Goal: Information Seeking & Learning: Learn about a topic

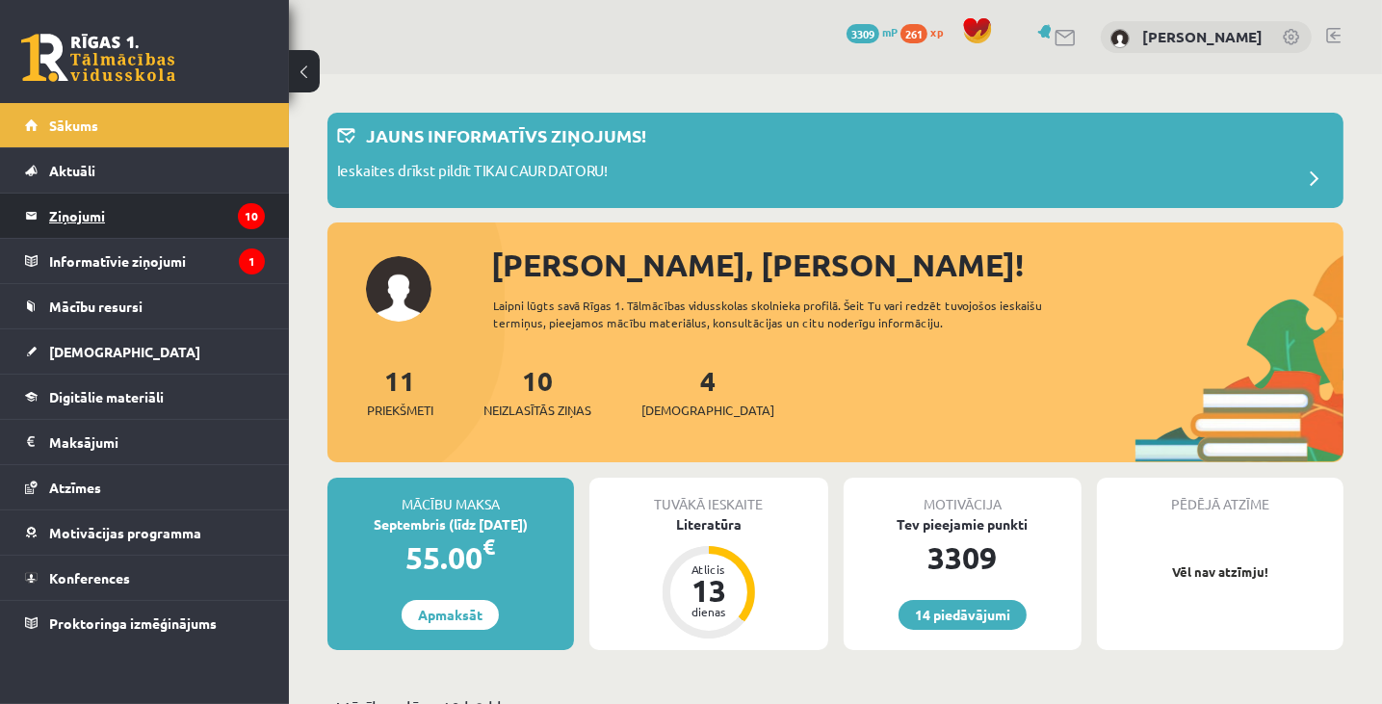
click at [83, 218] on legend "Ziņojumi 10" at bounding box center [157, 216] width 216 height 44
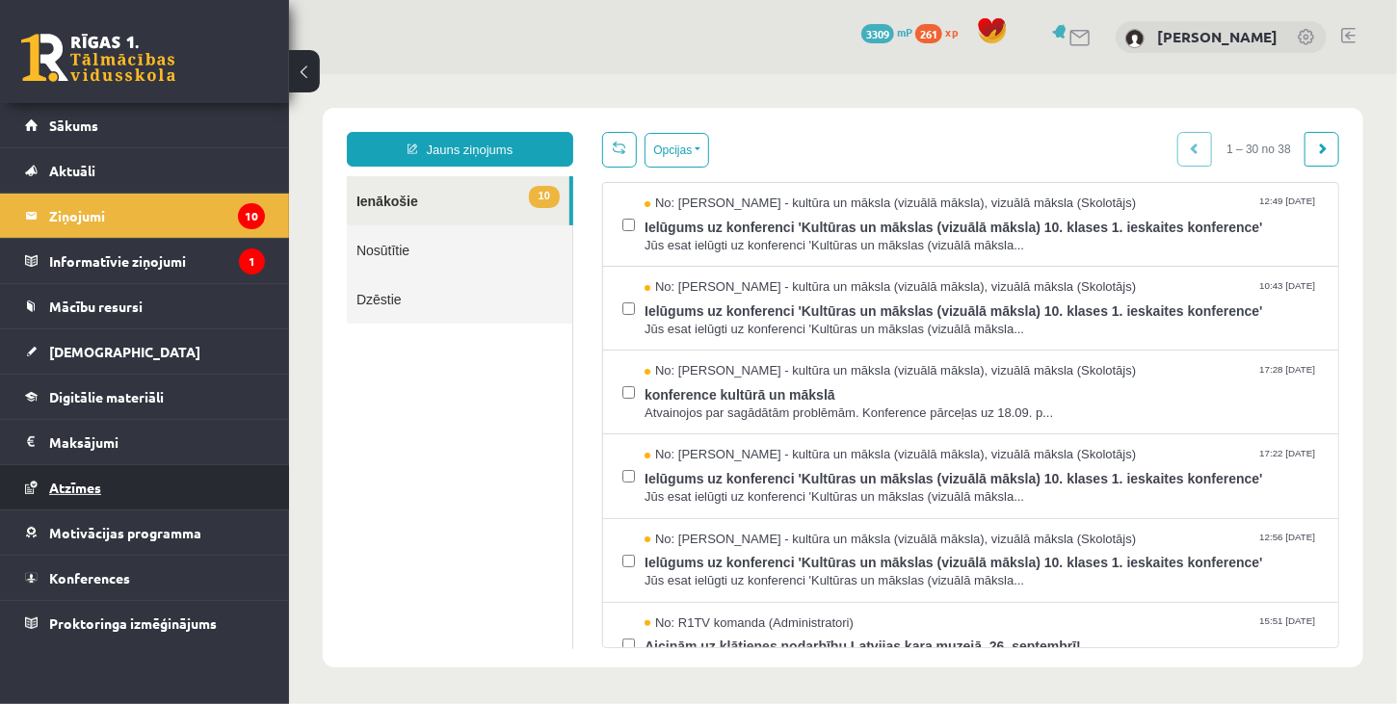
click at [89, 492] on span "Atzīmes" at bounding box center [75, 487] width 52 height 17
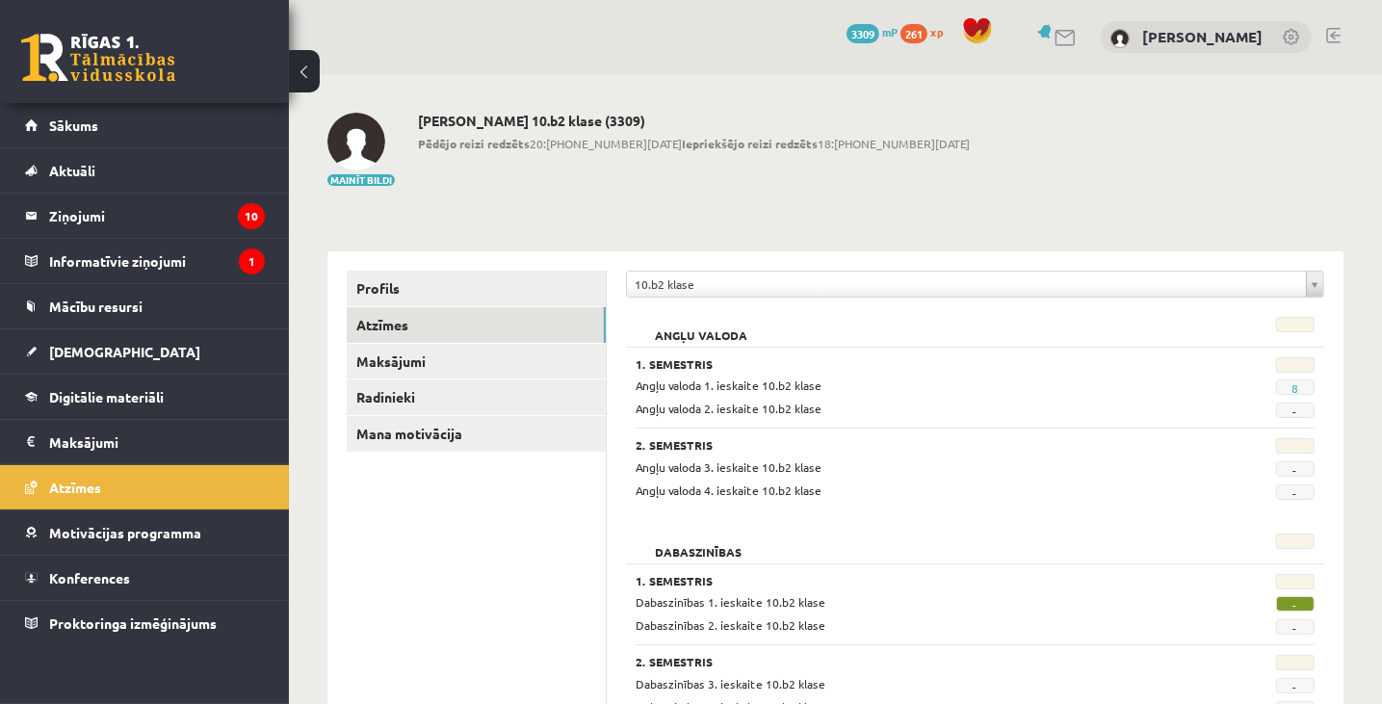
click at [1331, 32] on link at bounding box center [1334, 35] width 14 height 15
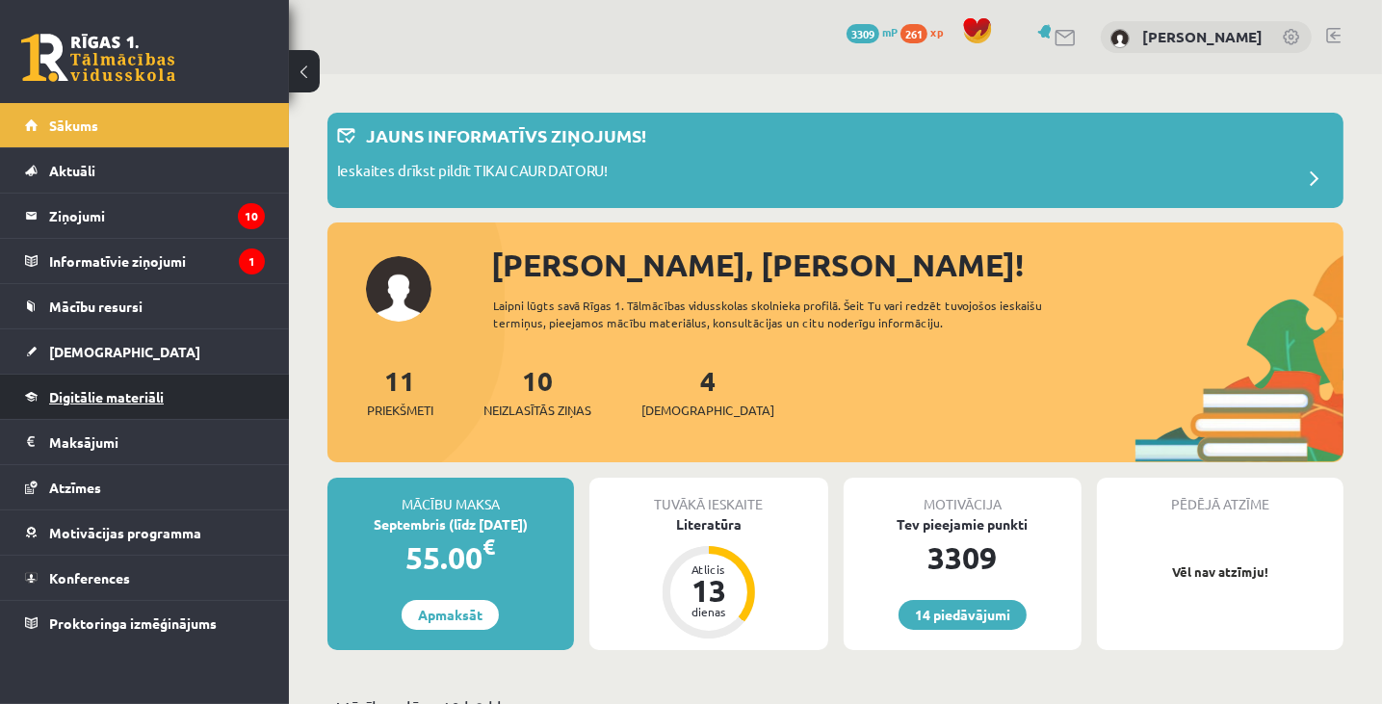
click at [98, 398] on span "Digitālie materiāli" at bounding box center [106, 396] width 115 height 17
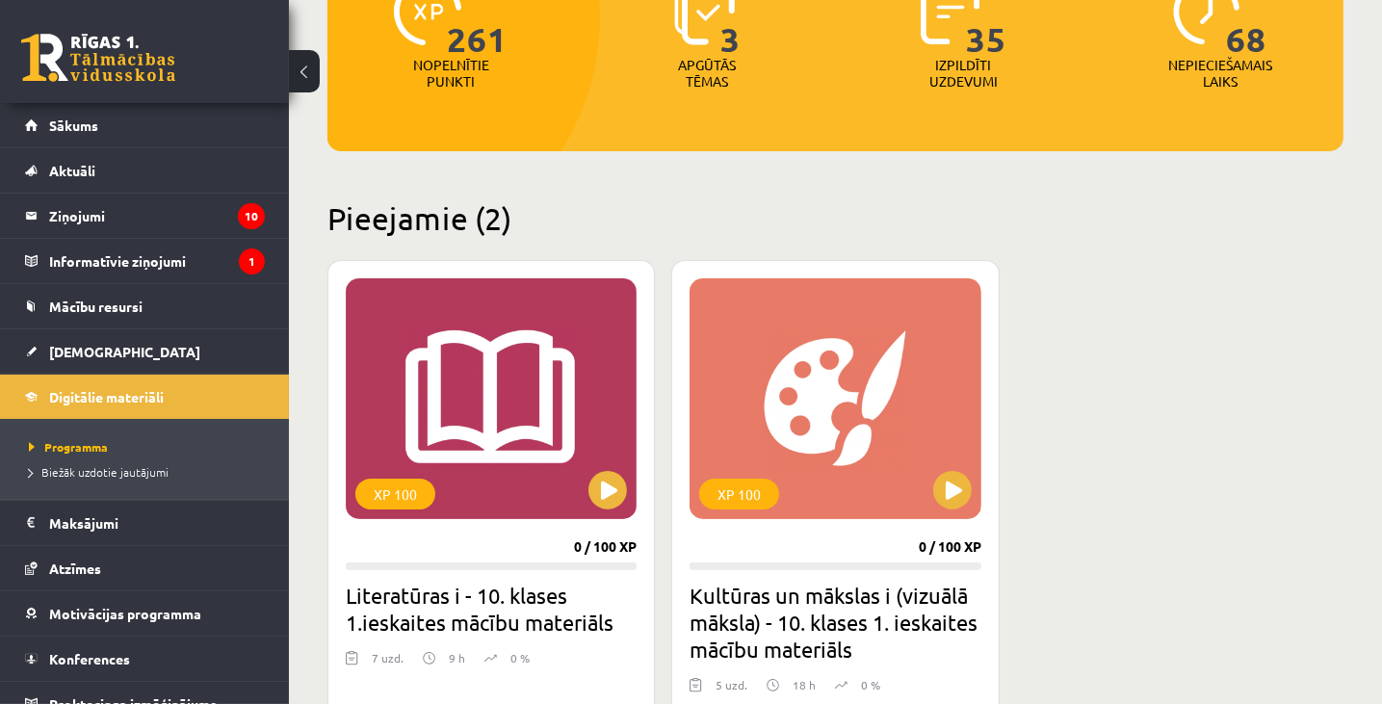
scroll to position [482, 0]
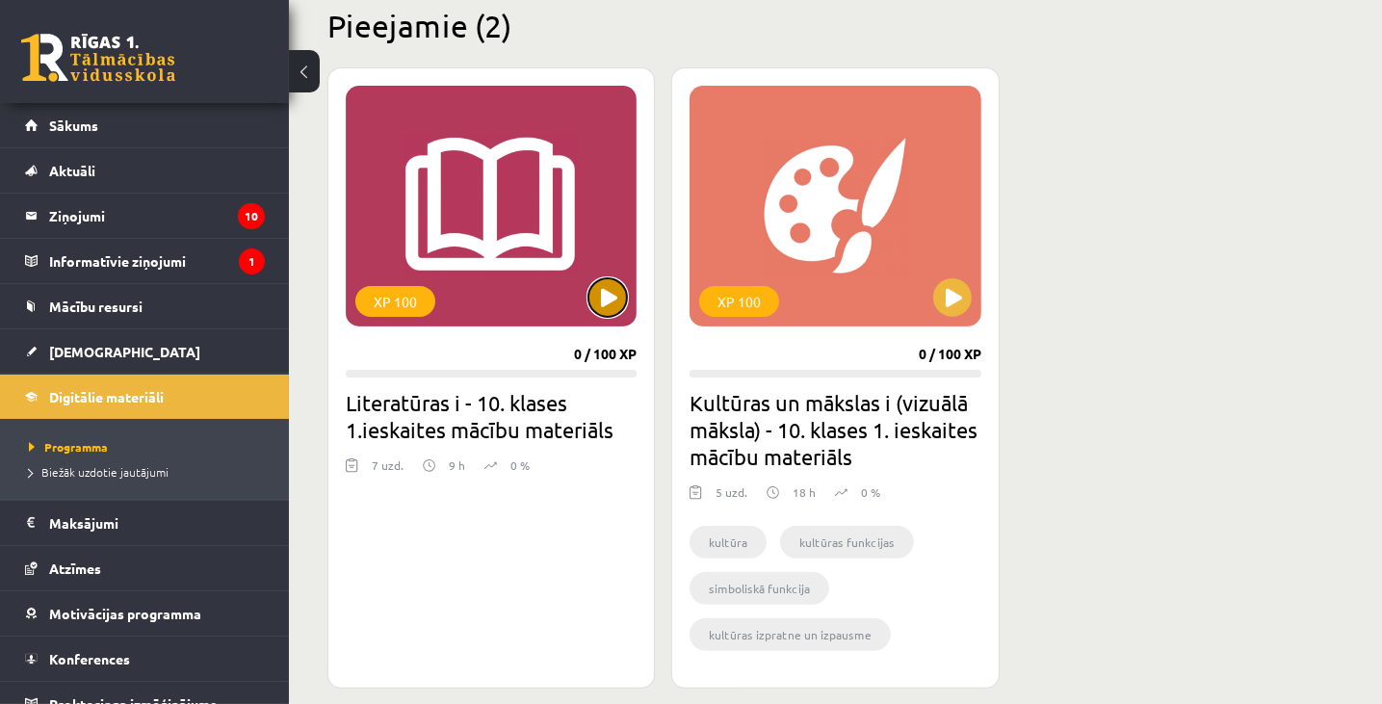
click at [610, 294] on button at bounding box center [608, 297] width 39 height 39
click at [489, 222] on div "XP 100" at bounding box center [491, 206] width 291 height 241
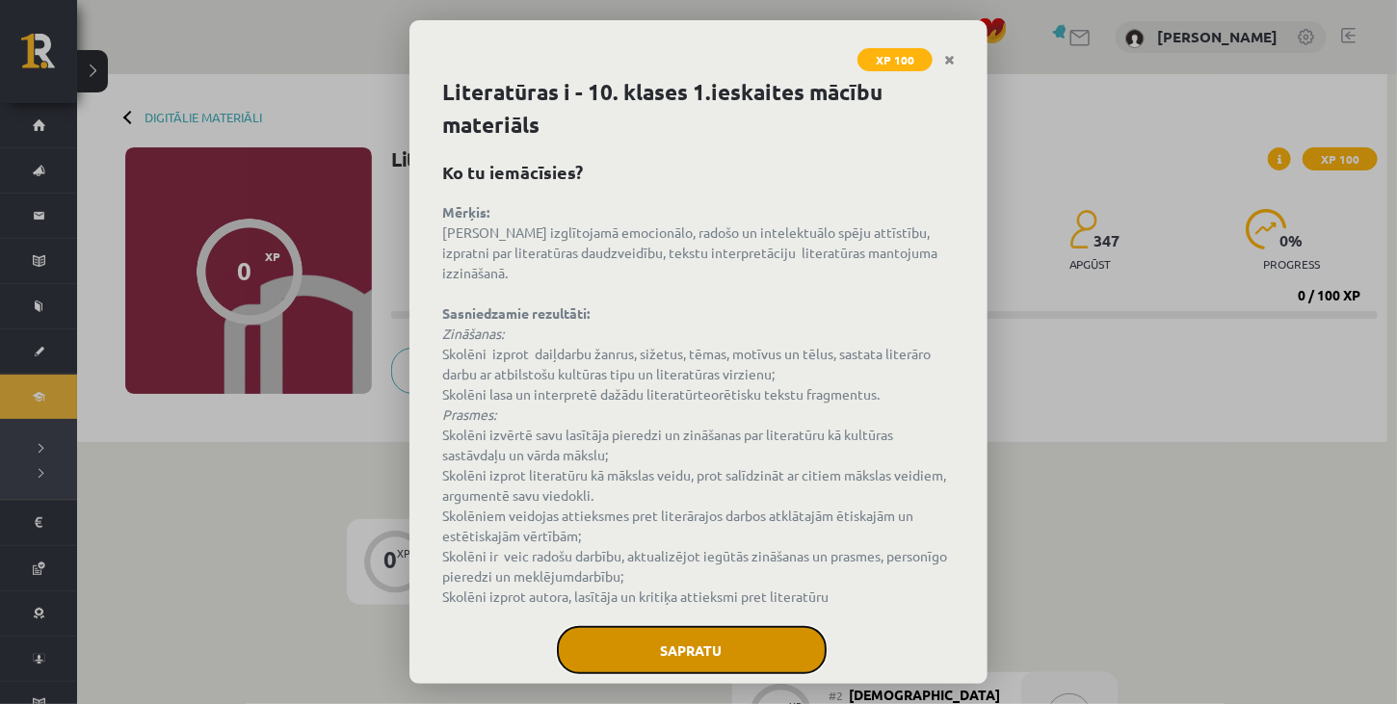
click at [687, 650] on button "Sapratu" at bounding box center [692, 650] width 270 height 48
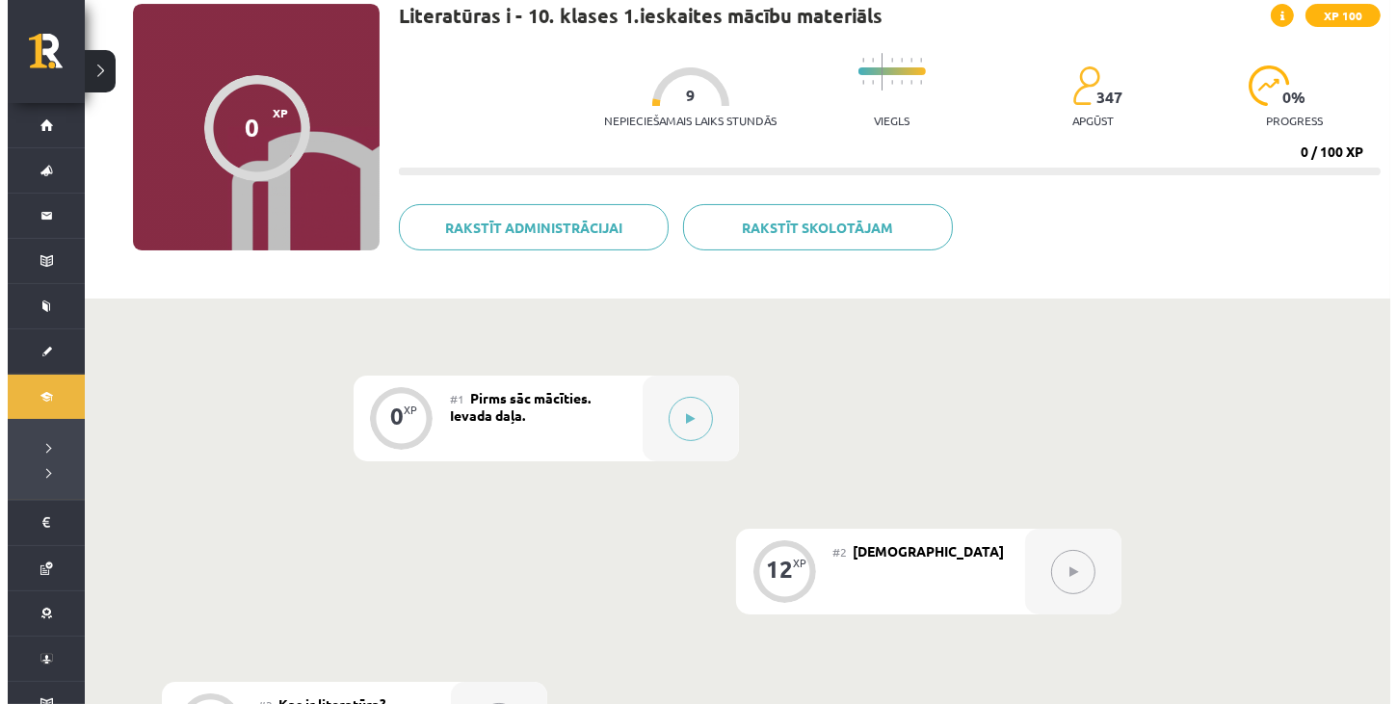
scroll to position [193, 0]
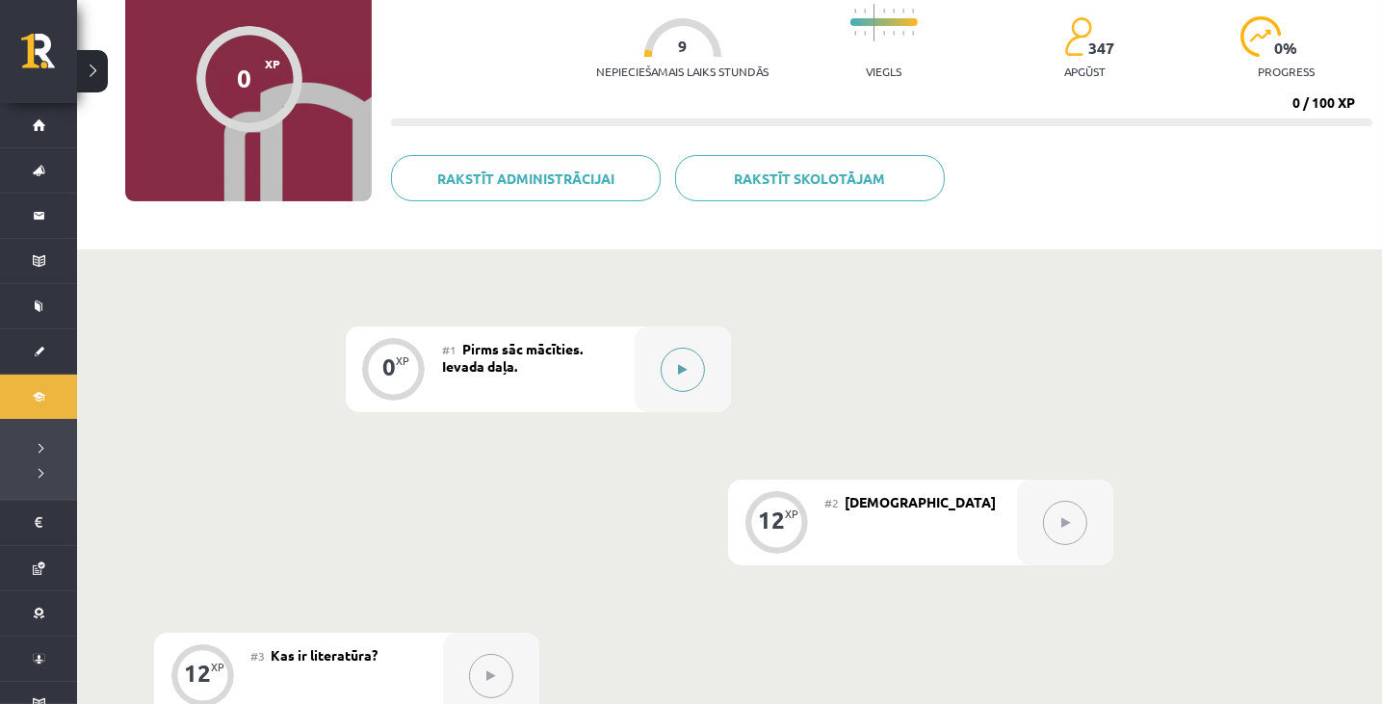
click at [681, 373] on icon at bounding box center [682, 370] width 9 height 12
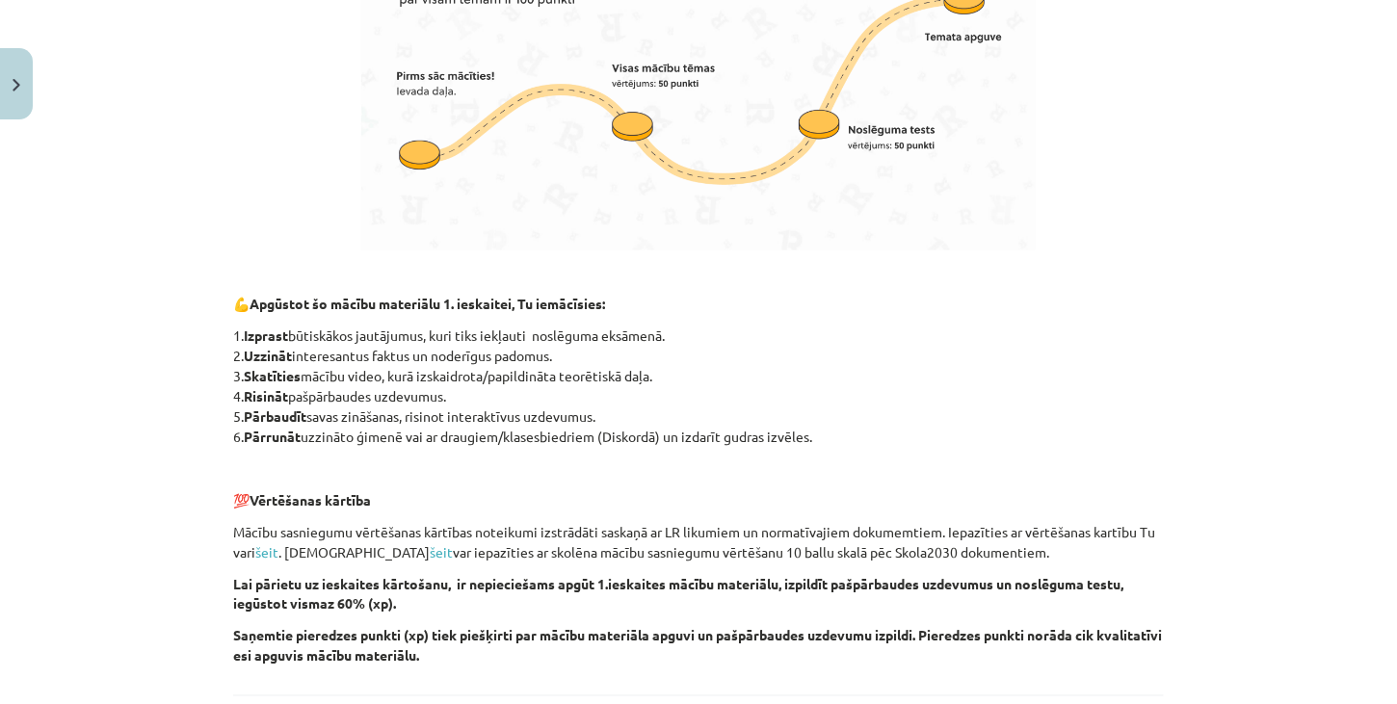
scroll to position [1341, 0]
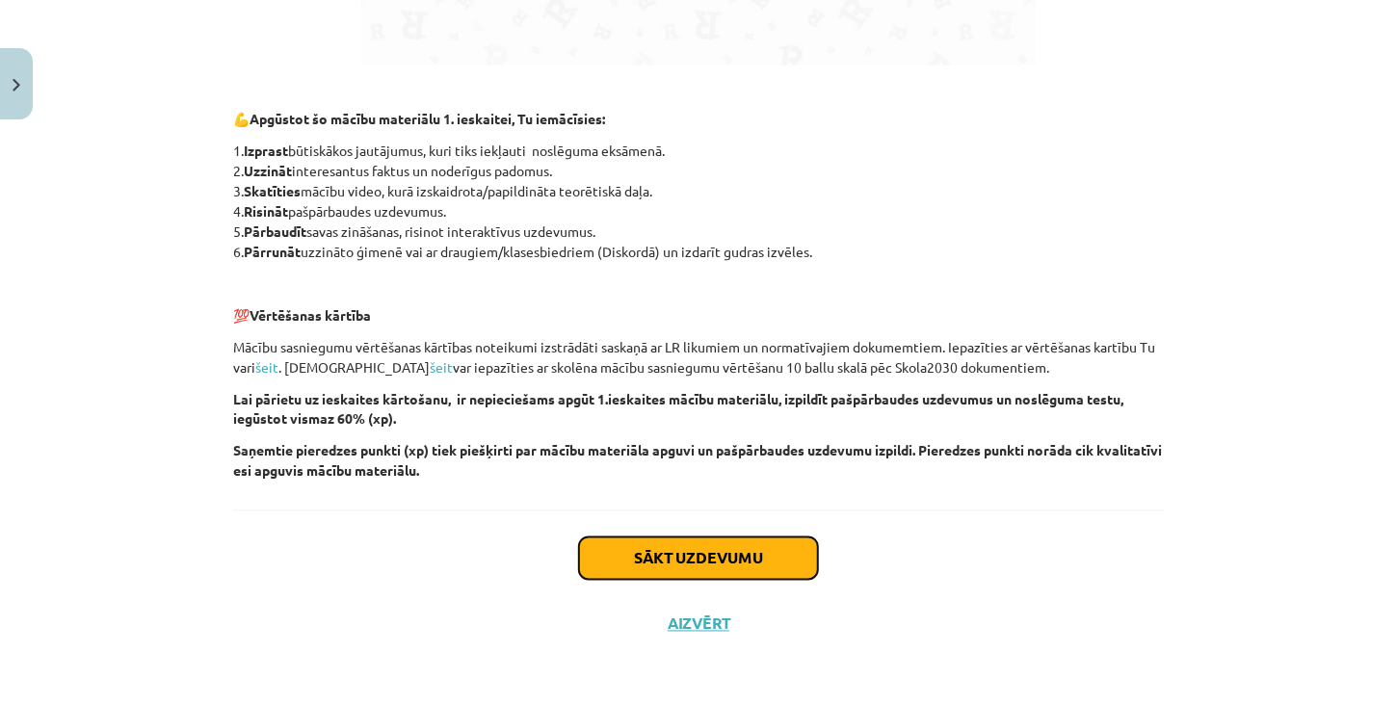
click at [713, 561] on button "Sākt uzdevumu" at bounding box center [698, 559] width 239 height 42
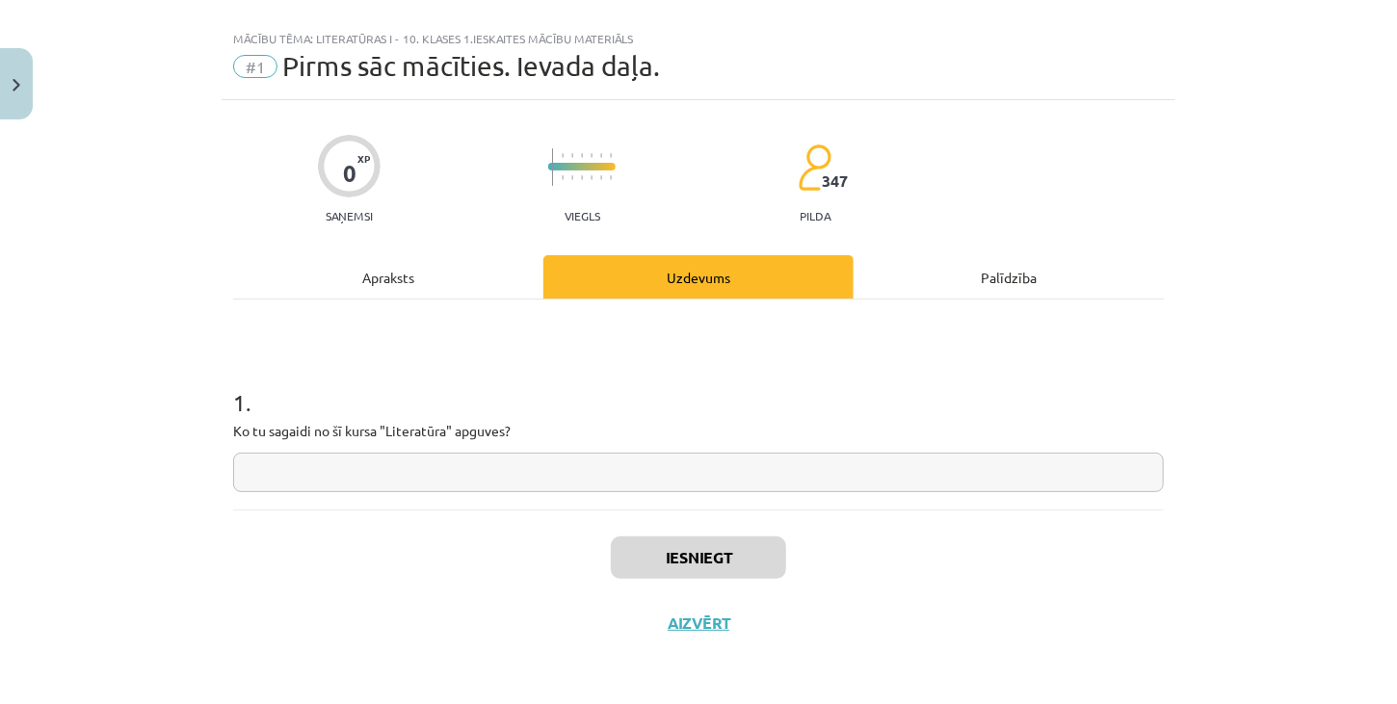
scroll to position [27, 0]
click at [281, 473] on input "text" at bounding box center [698, 473] width 931 height 39
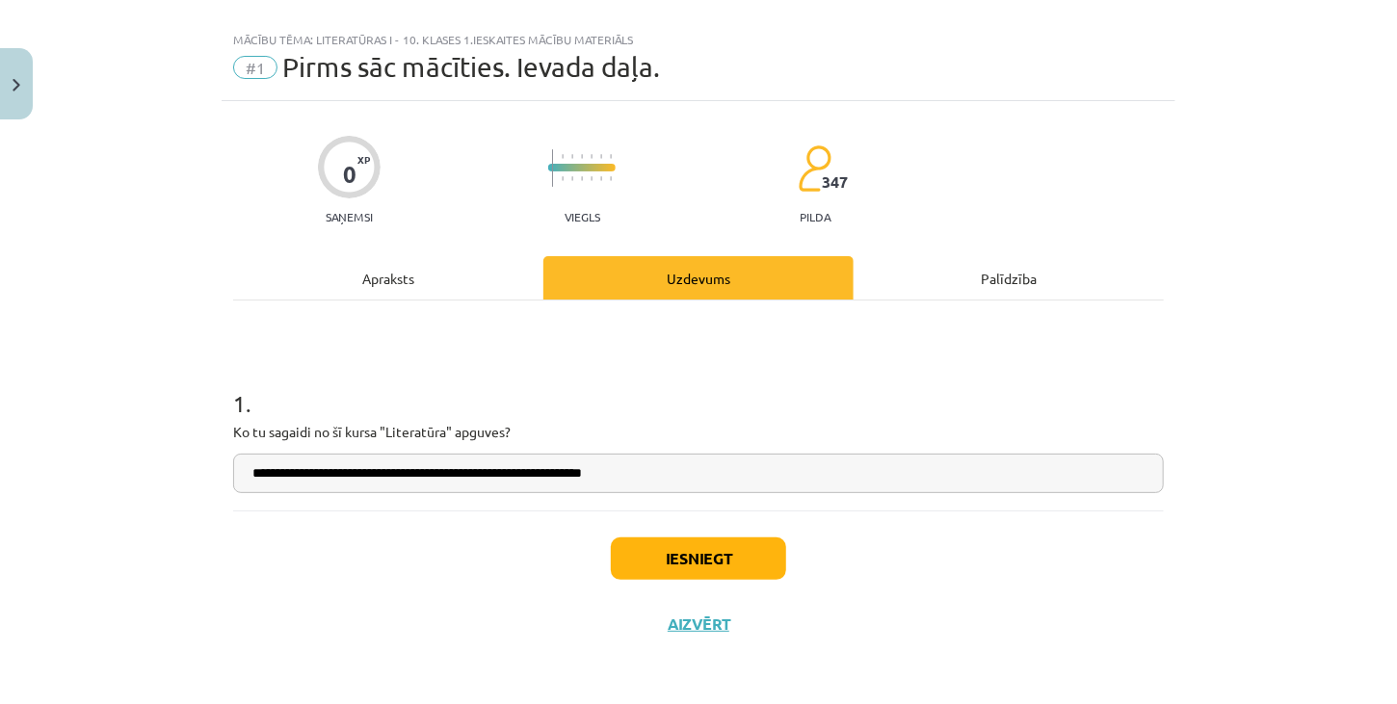
type input "**********"
click at [687, 558] on button "Iesniegt" at bounding box center [698, 559] width 175 height 42
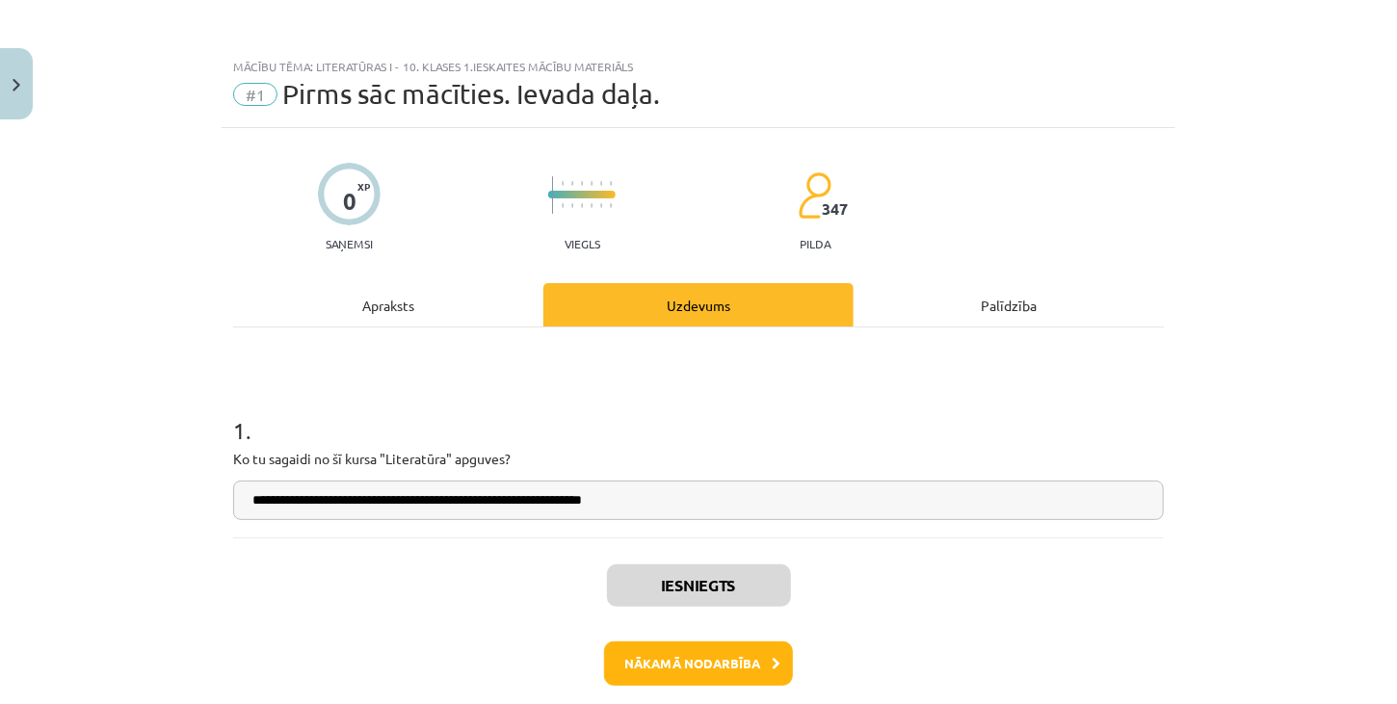
scroll to position [88, 0]
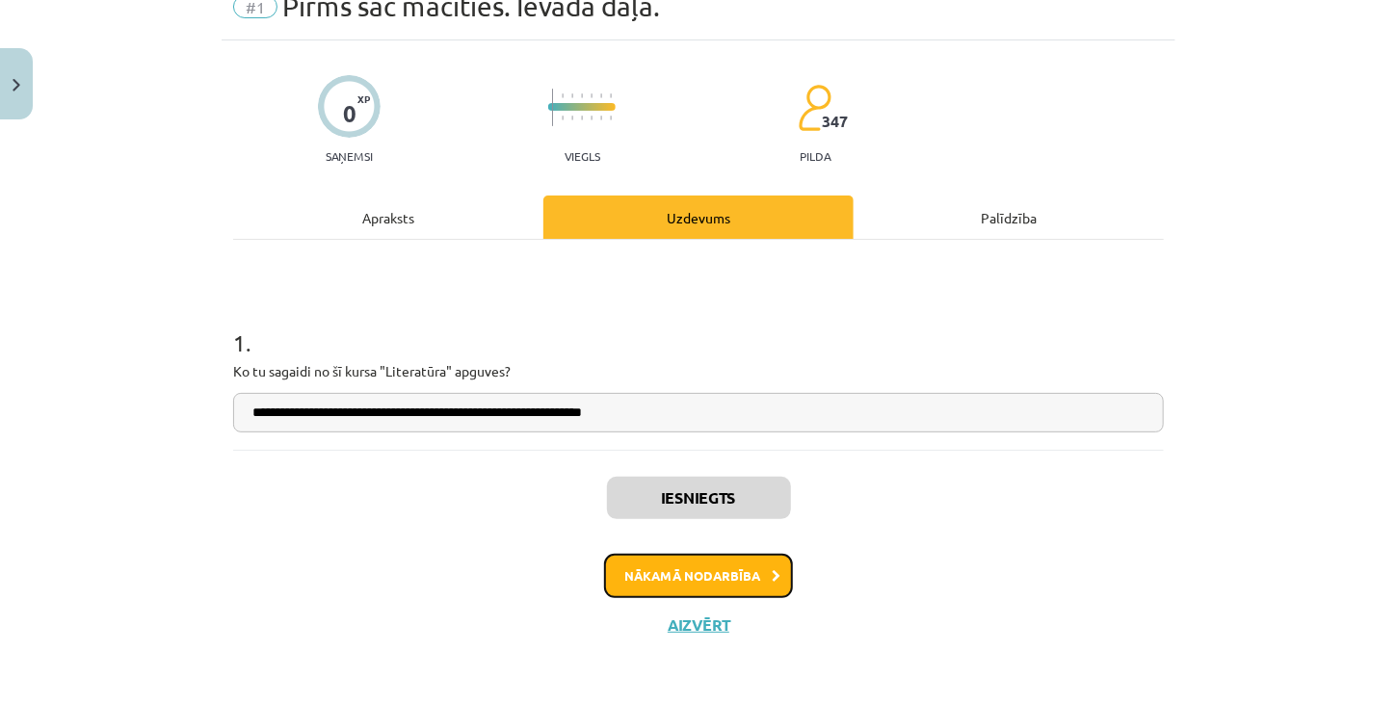
click at [680, 574] on button "Nākamā nodarbība" at bounding box center [698, 576] width 189 height 44
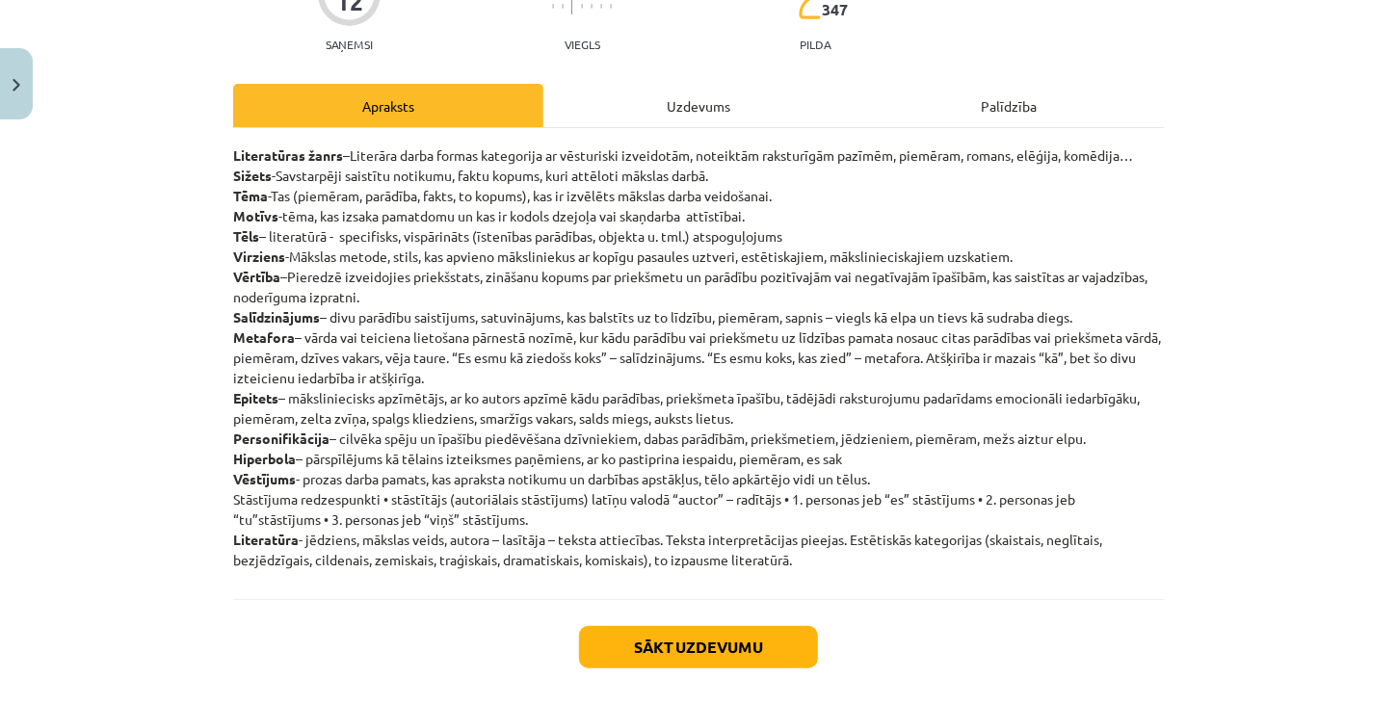
scroll to position [241, 0]
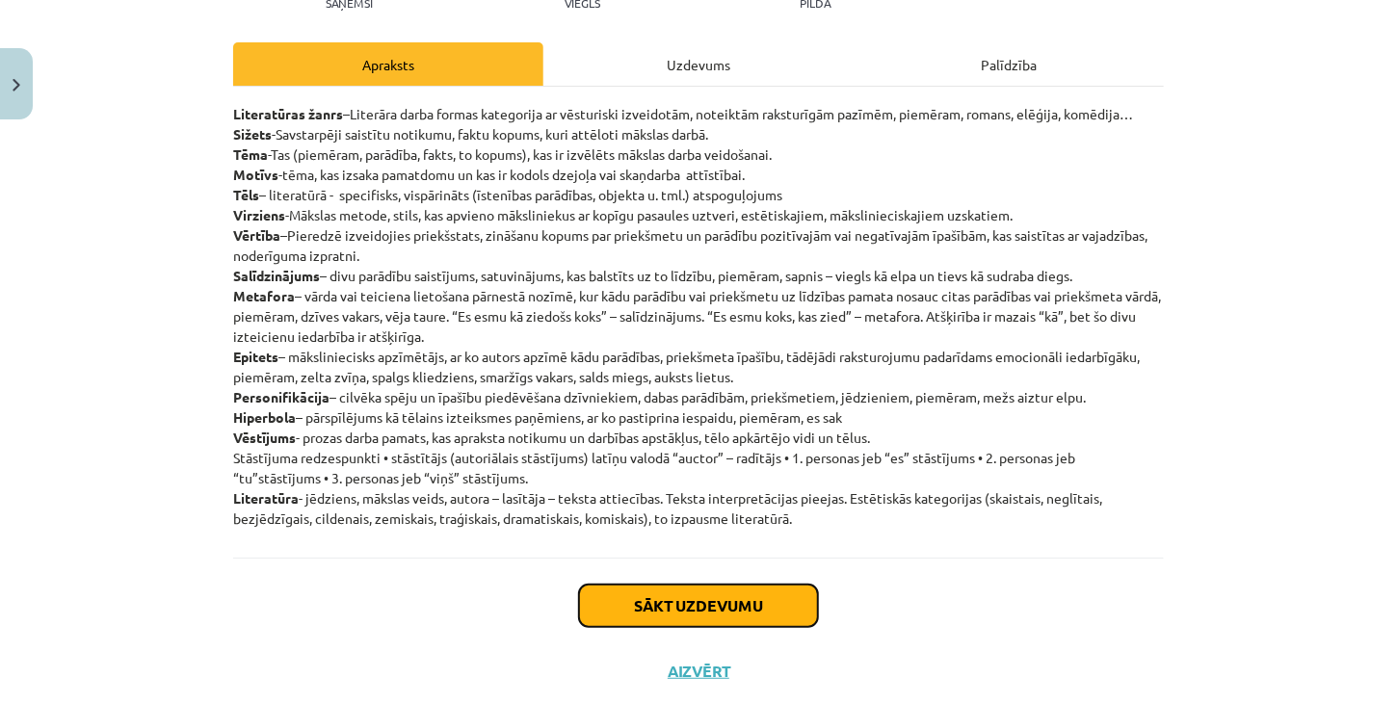
click at [682, 607] on button "Sākt uzdevumu" at bounding box center [698, 606] width 239 height 42
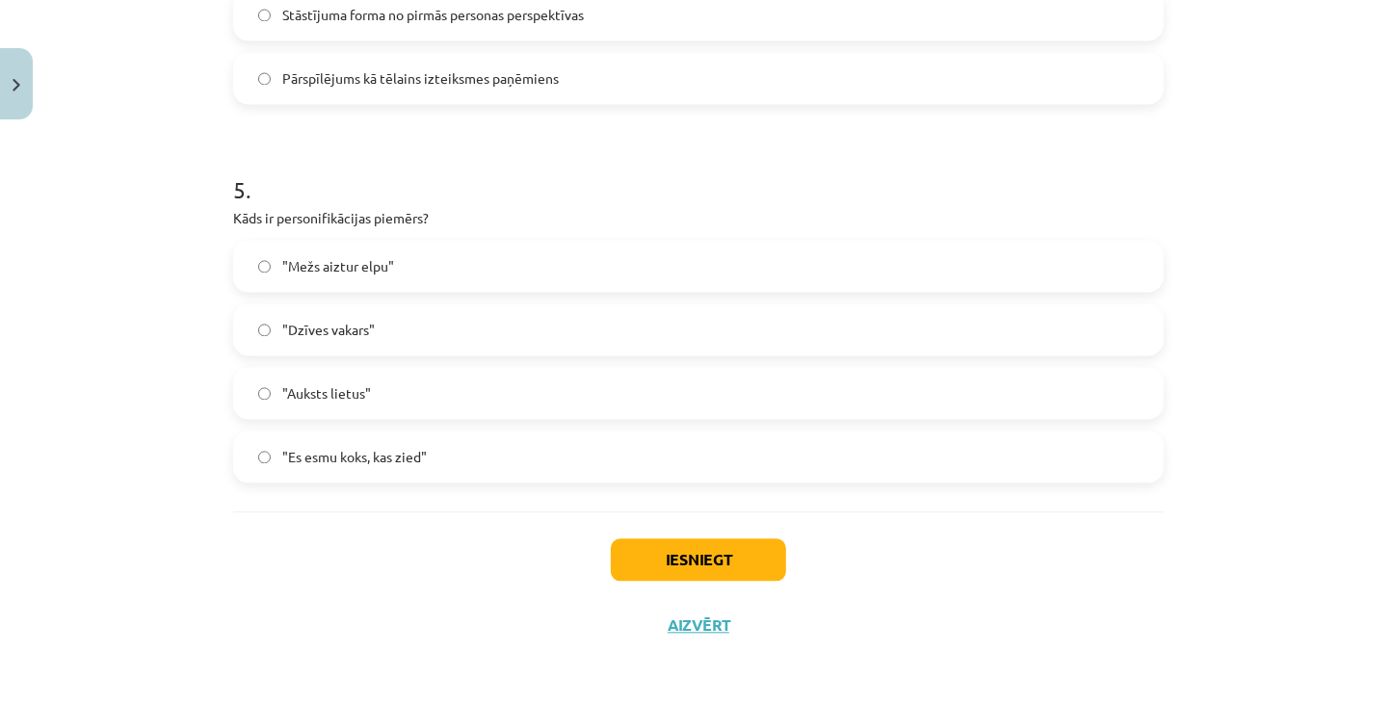
scroll to position [1756, 0]
click at [692, 562] on button "Iesniegt" at bounding box center [698, 559] width 175 height 42
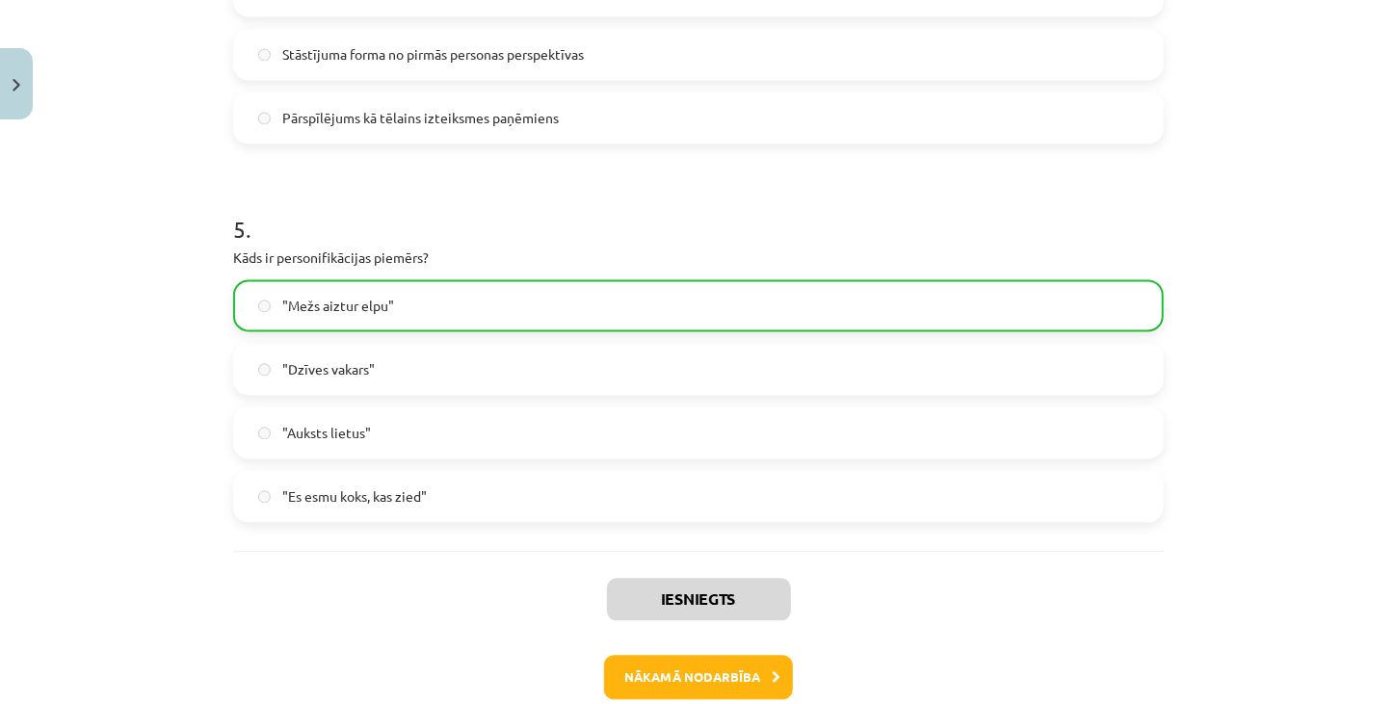
scroll to position [1817, 0]
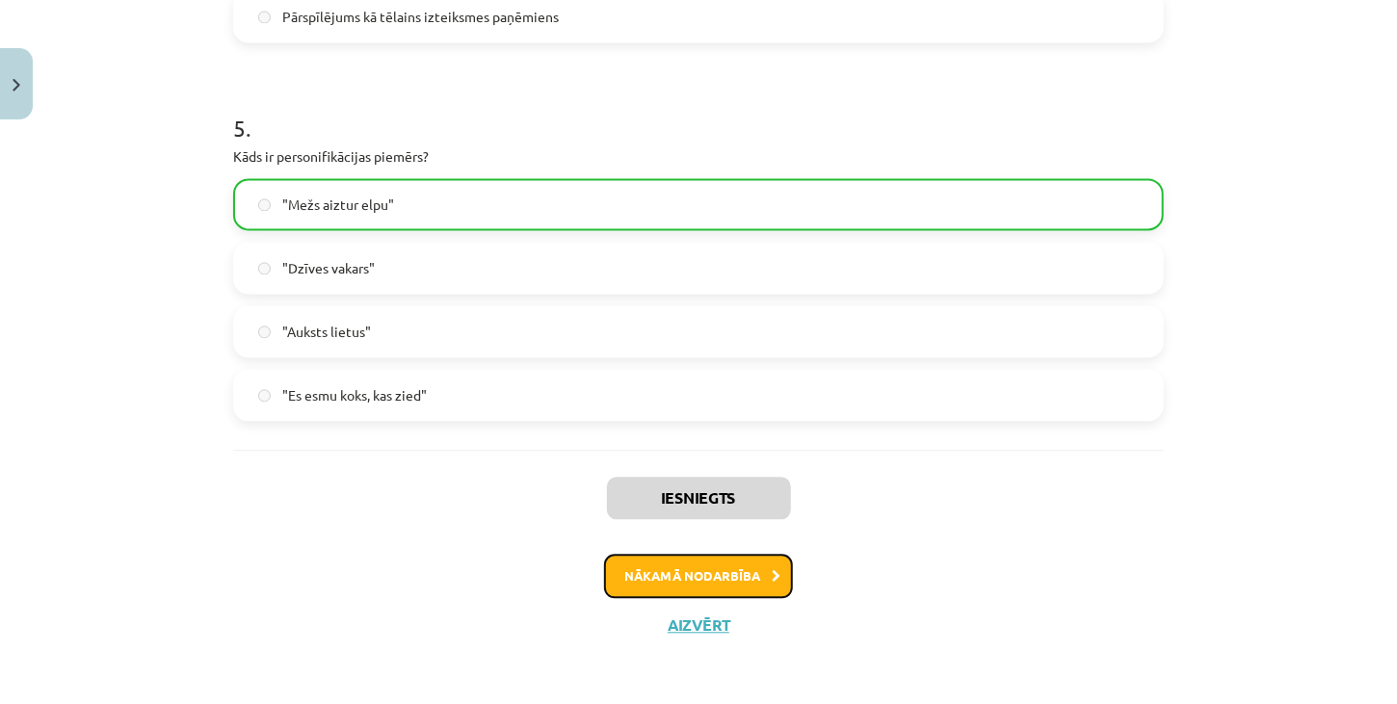
click at [690, 579] on button "Nākamā nodarbība" at bounding box center [698, 576] width 189 height 44
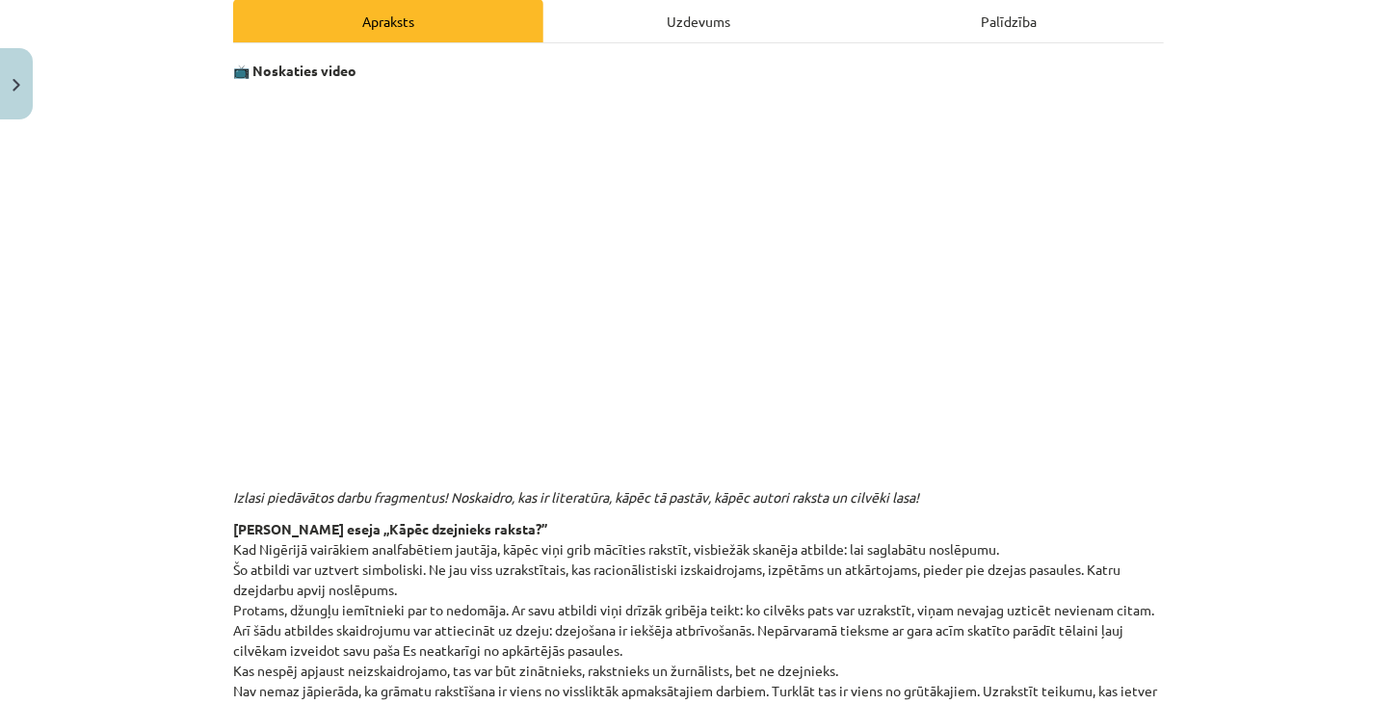
scroll to position [193, 0]
